Goal: Entertainment & Leisure: Consume media (video, audio)

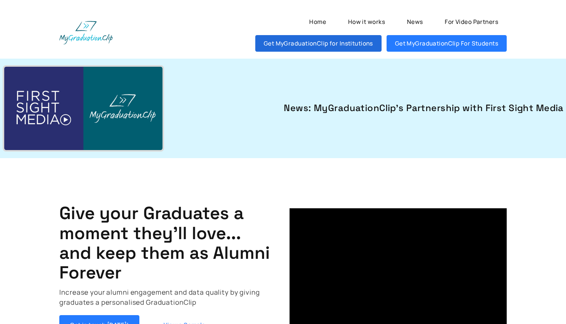
click at [311, 45] on link "Get MyGraduationClip for Institutions" at bounding box center [318, 43] width 126 height 17
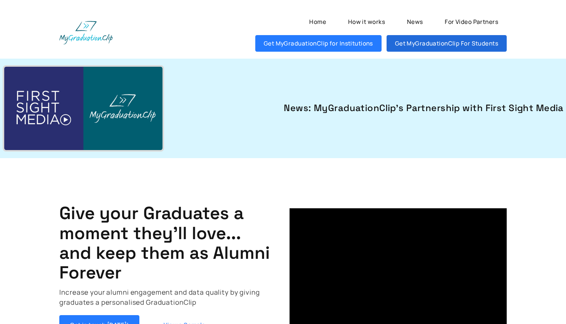
click at [463, 45] on link "Get MyGraduationClip For Students" at bounding box center [447, 43] width 120 height 17
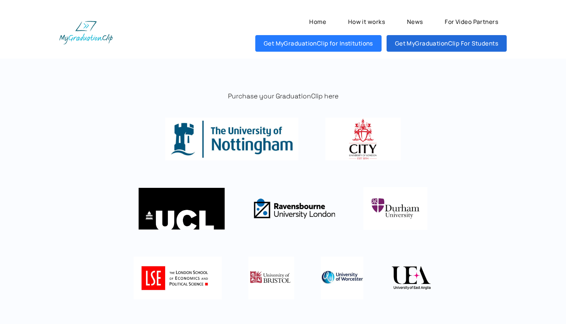
click at [423, 45] on link "Get MyGraduationClip For Students" at bounding box center [447, 43] width 120 height 17
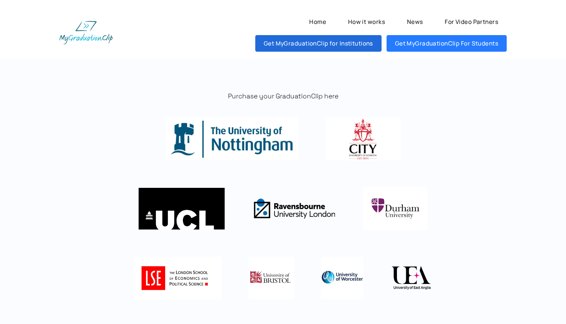
click at [300, 44] on link "Get MyGraduationClip for Institutions" at bounding box center [318, 43] width 126 height 17
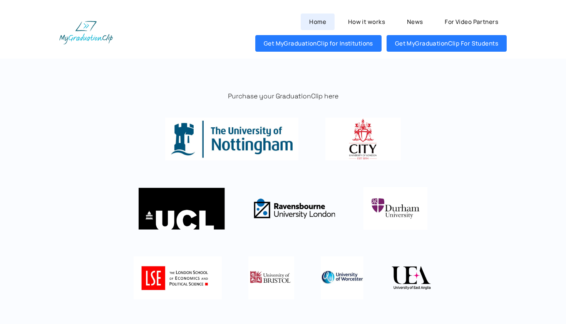
click at [322, 25] on link "Home" at bounding box center [318, 21] width 34 height 17
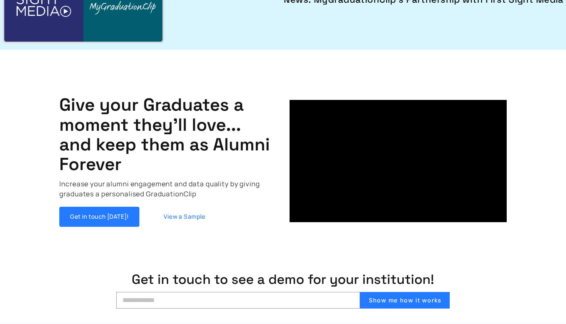
scroll to position [122, 0]
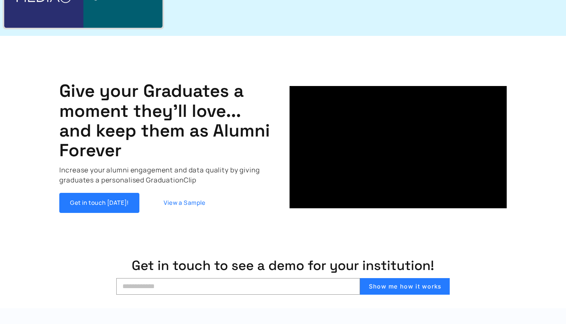
click at [192, 203] on link "View a Sample" at bounding box center [184, 203] width 80 height 20
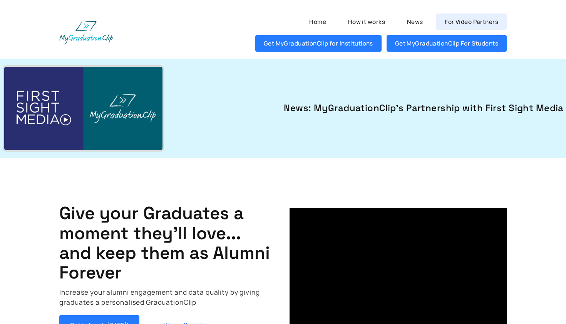
scroll to position [0, 0]
